Goal: Information Seeking & Learning: Learn about a topic

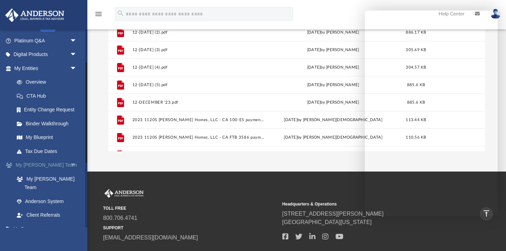
scroll to position [66, 0]
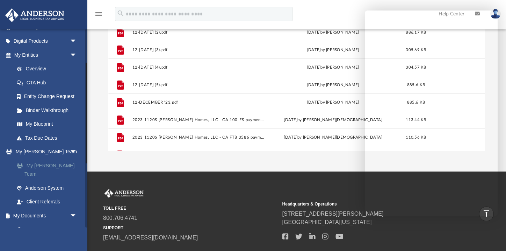
click at [55, 162] on link "My [PERSON_NAME] Team" at bounding box center [49, 169] width 78 height 22
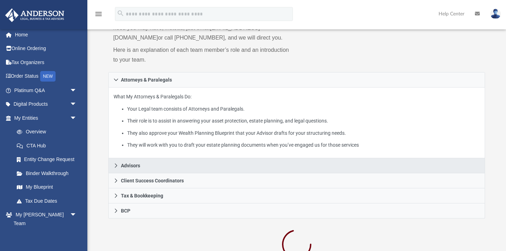
scroll to position [79, 0]
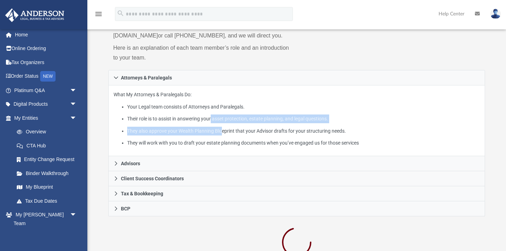
drag, startPoint x: 214, startPoint y: 128, endPoint x: 234, endPoint y: 155, distance: 34.2
click at [235, 147] on ul "Your Legal team consists of Attorneys and Paralegals. Their role is to assist i…" at bounding box center [297, 124] width 366 height 45
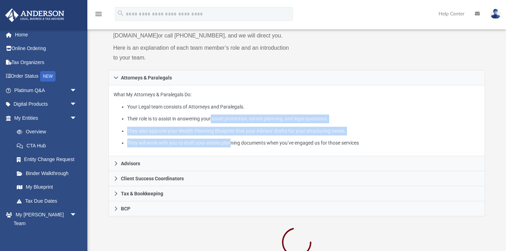
click at [234, 147] on li "They will work with you to draft your estate planning documents when you’ve eng…" at bounding box center [303, 142] width 353 height 9
drag, startPoint x: 232, startPoint y: 154, endPoint x: 226, endPoint y: 123, distance: 31.0
click at [226, 123] on ul "Your Legal team consists of Attorneys and Paralegals. Their role is to assist i…" at bounding box center [297, 124] width 366 height 45
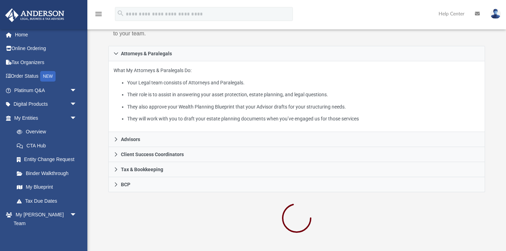
scroll to position [119, 0]
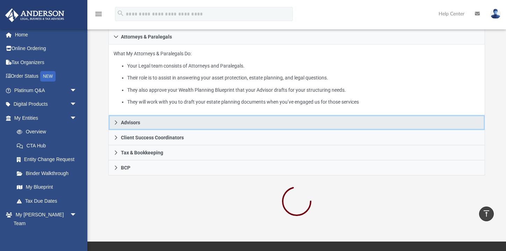
click at [126, 125] on span "Advisors" at bounding box center [130, 122] width 19 height 5
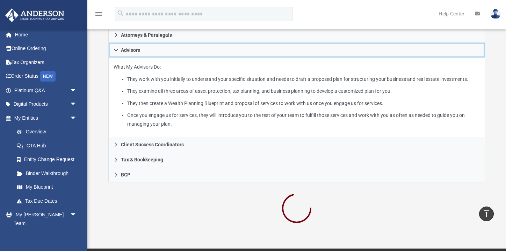
scroll to position [122, 0]
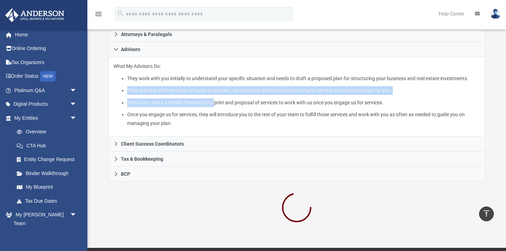
drag, startPoint x: 218, startPoint y: 93, endPoint x: 219, endPoint y: 128, distance: 34.6
click at [219, 127] on ul "They work with you initially to understand your specific situation and needs to…" at bounding box center [297, 100] width 366 height 53
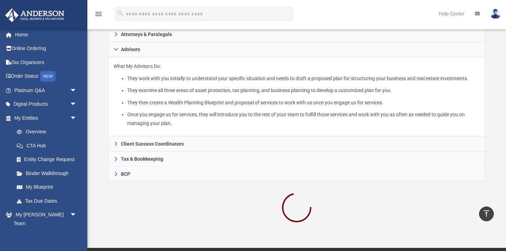
click at [219, 127] on li "Once you engage us for services, they will introduce you to the rest of your te…" at bounding box center [303, 118] width 353 height 17
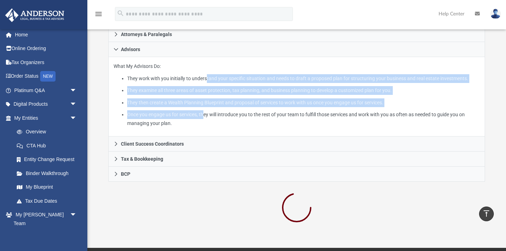
drag, startPoint x: 209, startPoint y: 136, endPoint x: 209, endPoint y: 89, distance: 47.2
click at [209, 89] on ul "They work with you initially to understand your specific situation and needs to…" at bounding box center [297, 100] width 366 height 53
click at [209, 83] on li "They work with you initially to understand your specific situation and needs to…" at bounding box center [303, 78] width 353 height 9
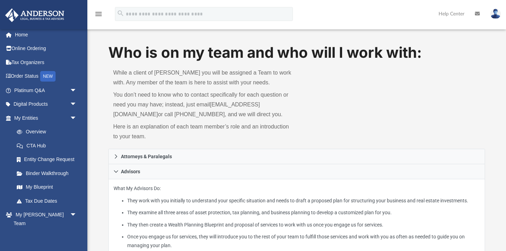
scroll to position [10, 0]
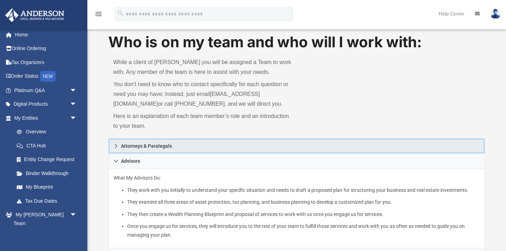
click at [172, 149] on link "Attorneys & Paralegals" at bounding box center [296, 145] width 377 height 15
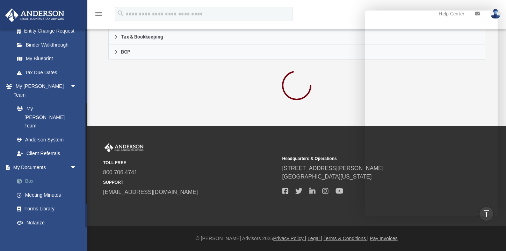
scroll to position [96, 0]
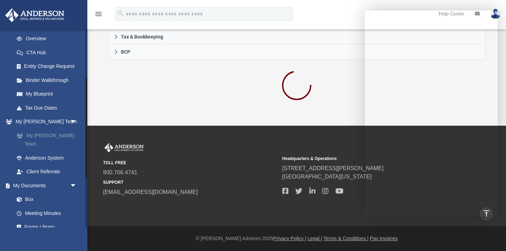
click at [44, 137] on link "My [PERSON_NAME] Team" at bounding box center [49, 139] width 78 height 22
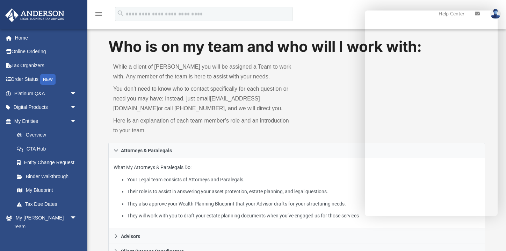
scroll to position [7, 0]
